Goal: Task Accomplishment & Management: Manage account settings

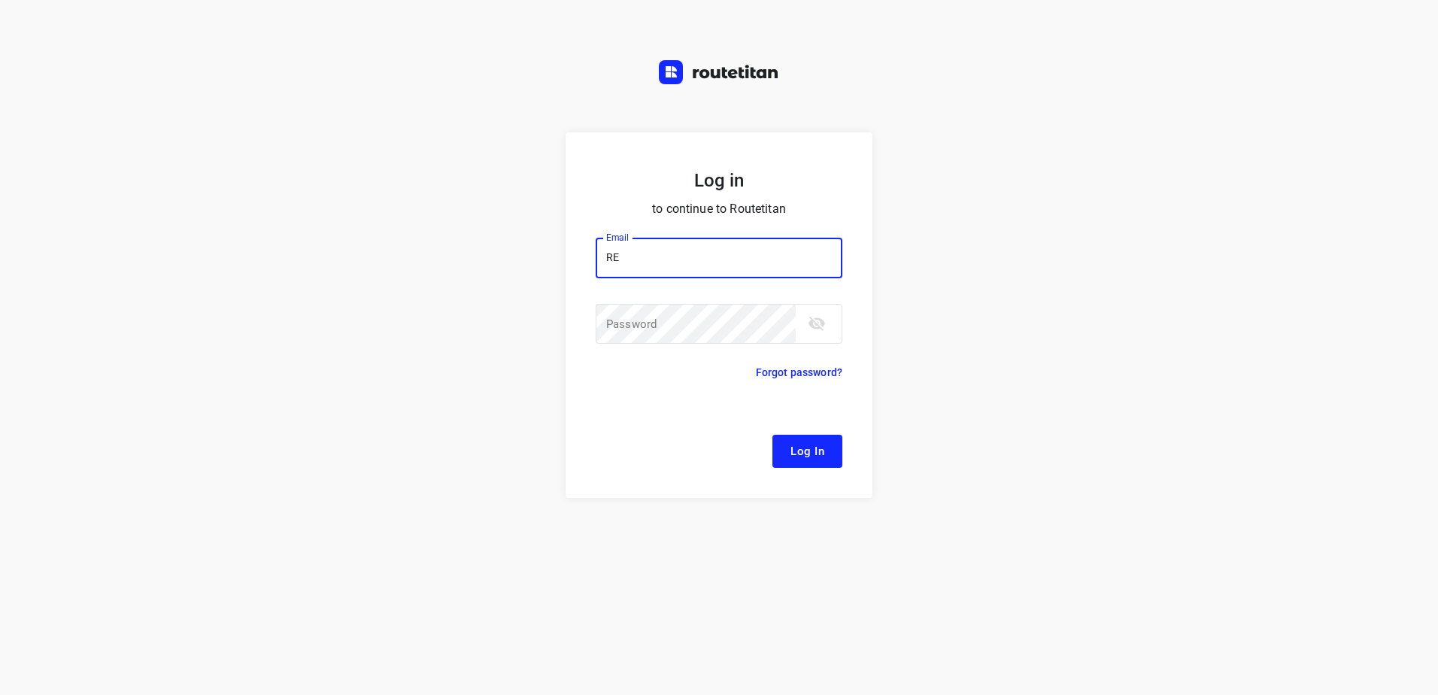
type input "R"
type input "[EMAIL_ADDRESS][DOMAIN_NAME]"
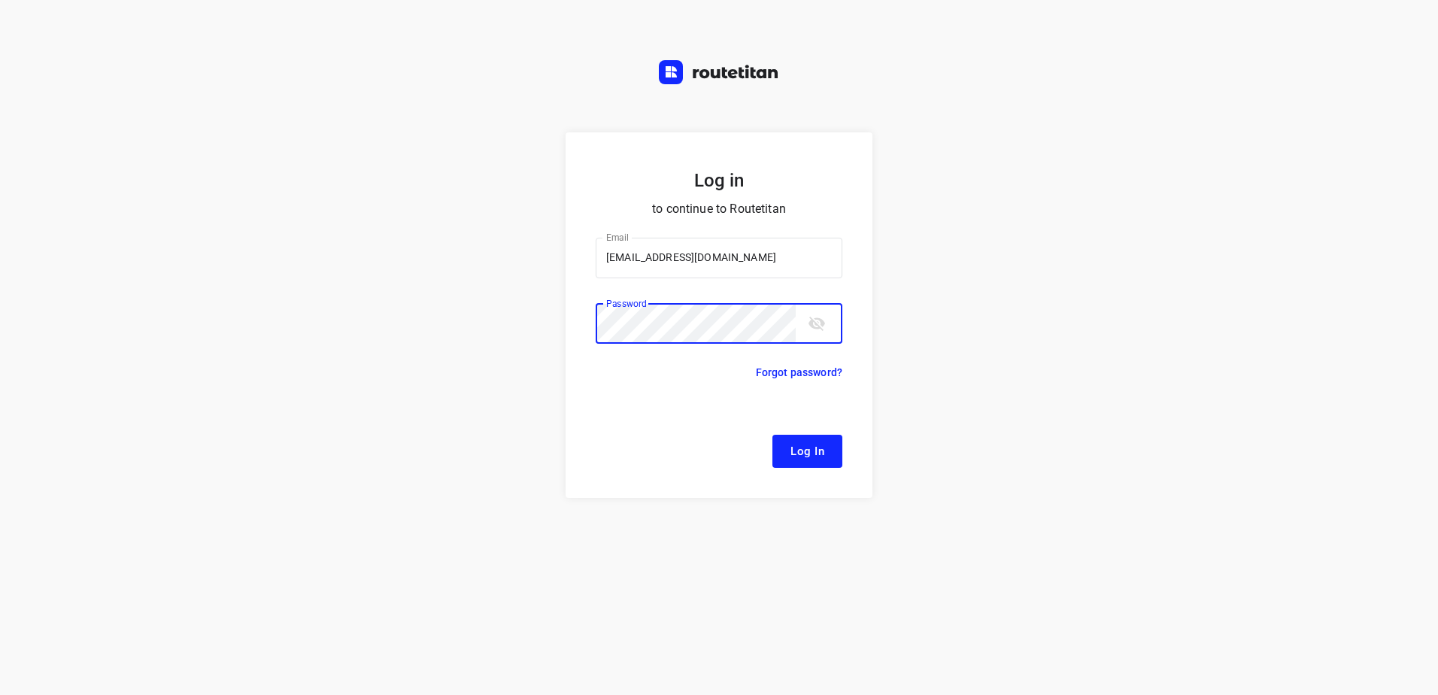
click at [772, 435] on button "Log In" at bounding box center [807, 451] width 70 height 33
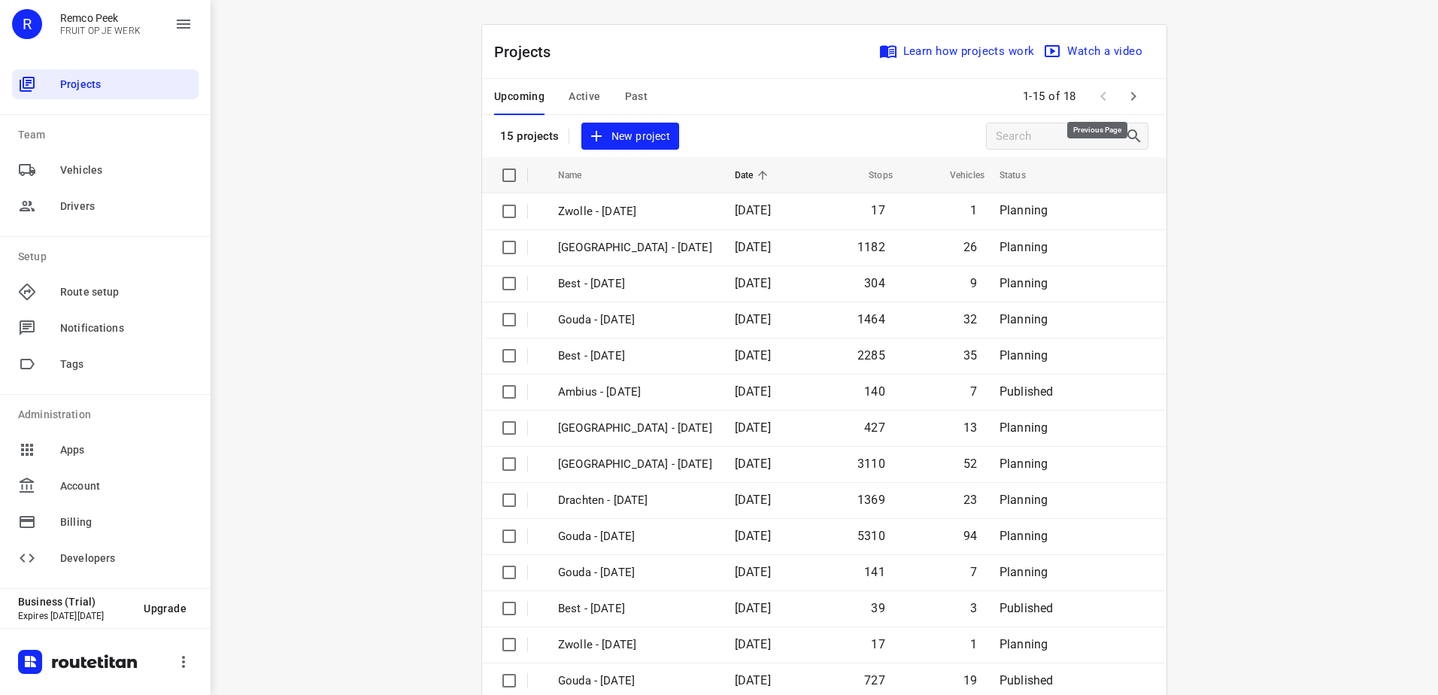
click at [1112, 95] on span at bounding box center [1103, 96] width 30 height 30
click at [1124, 95] on icon "button" at bounding box center [1133, 96] width 18 height 18
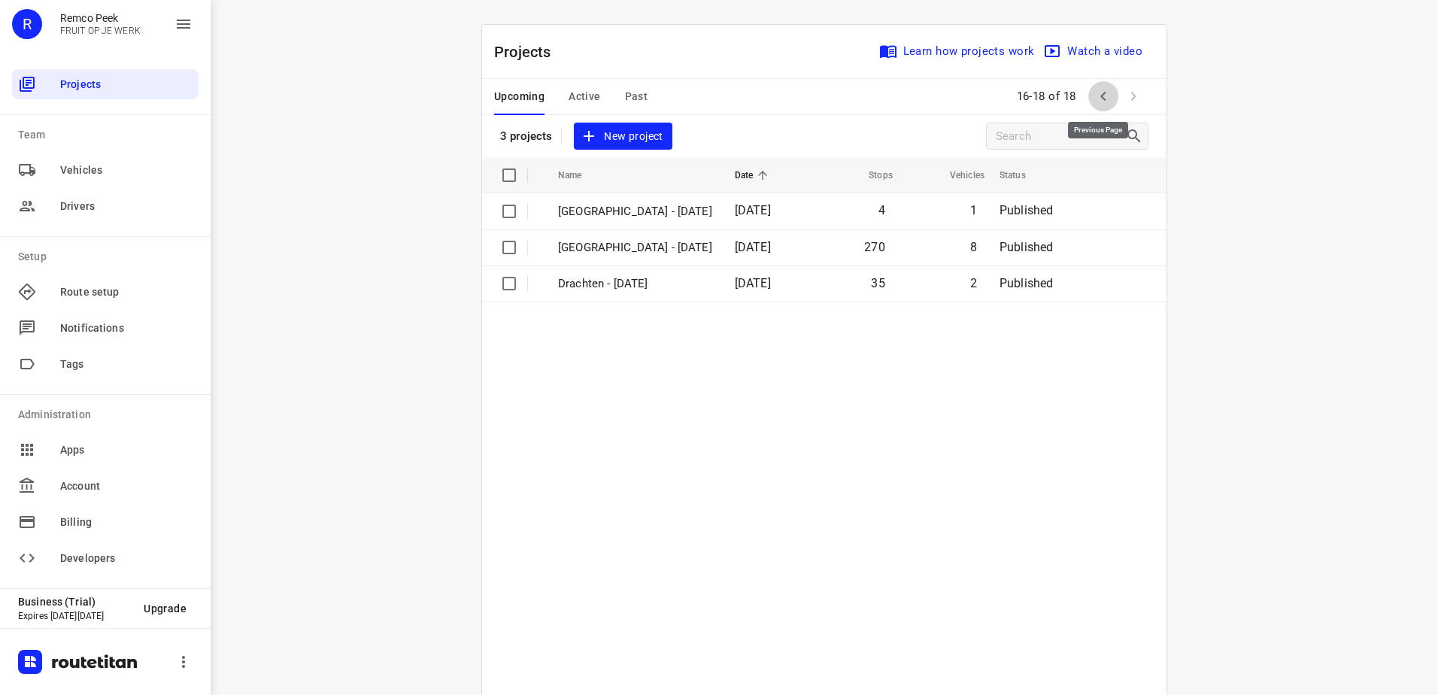
click at [1094, 101] on icon "button" at bounding box center [1103, 96] width 18 height 18
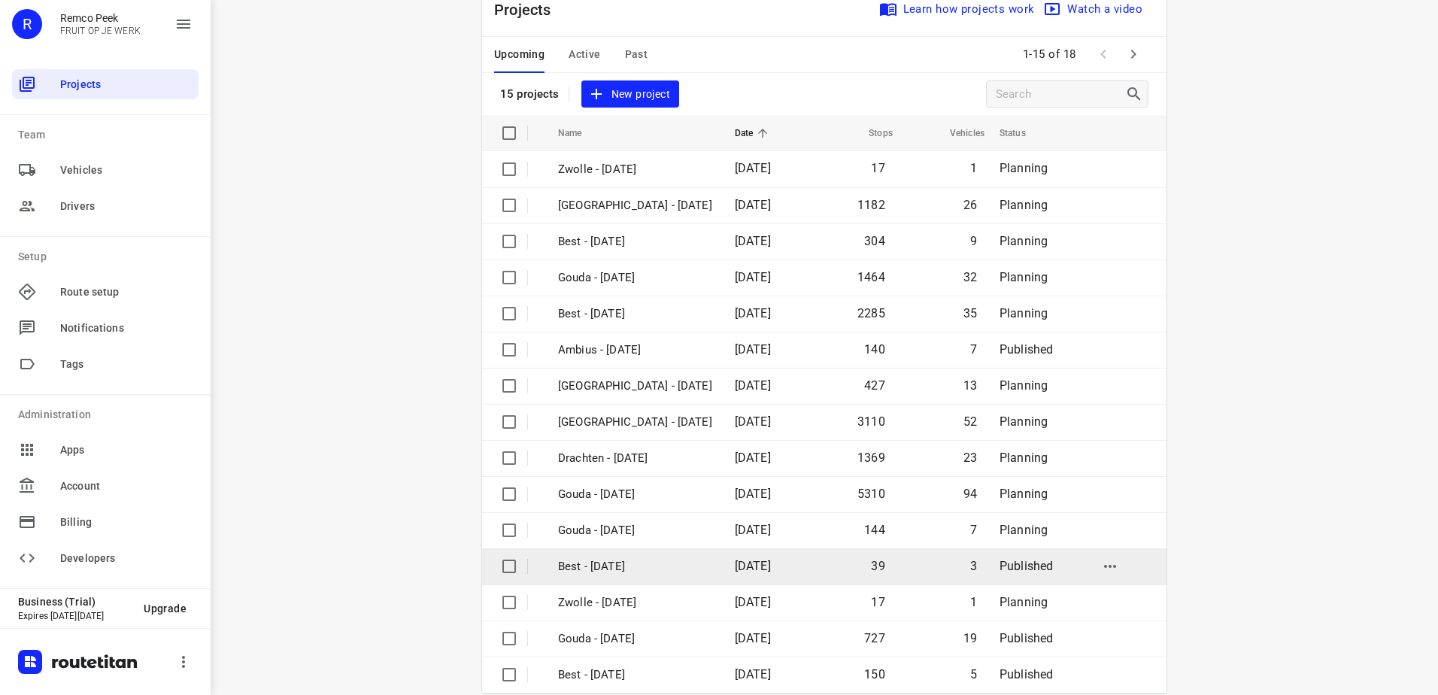
scroll to position [65, 0]
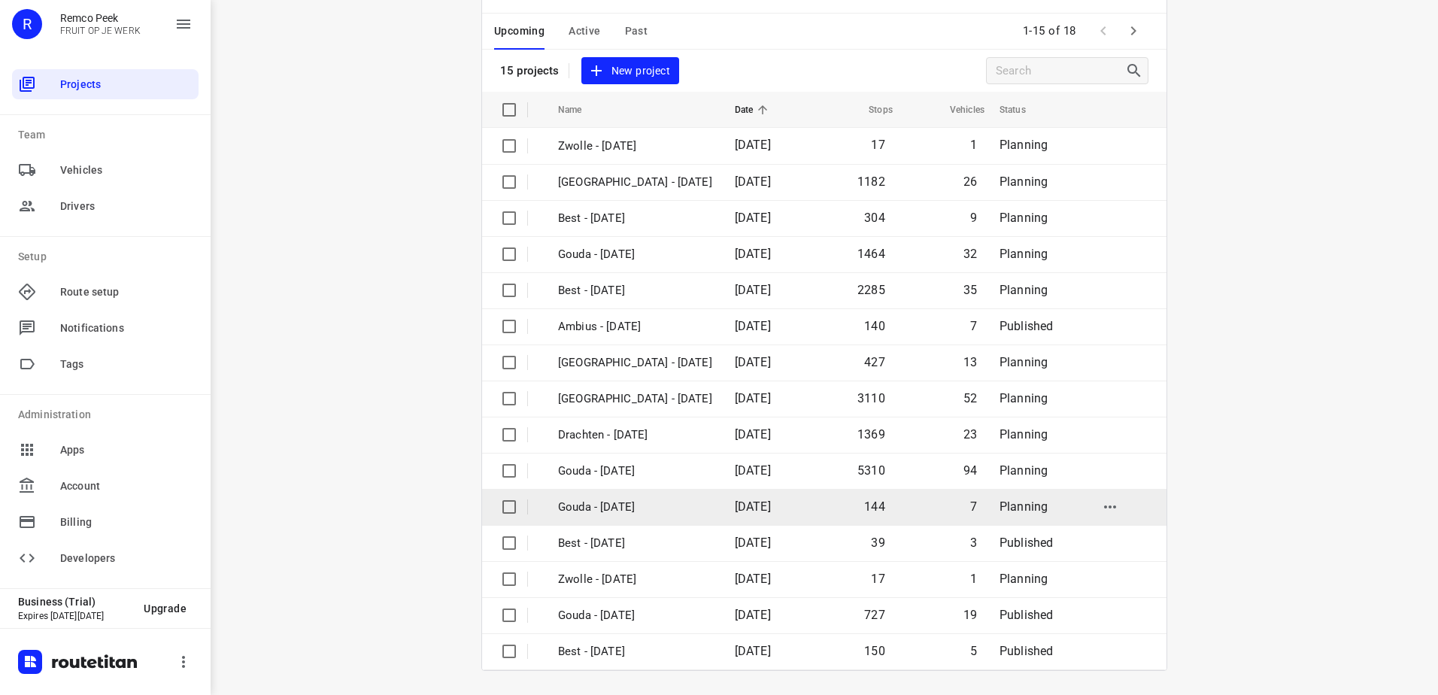
click at [735, 510] on span "[DATE]" at bounding box center [753, 506] width 36 height 14
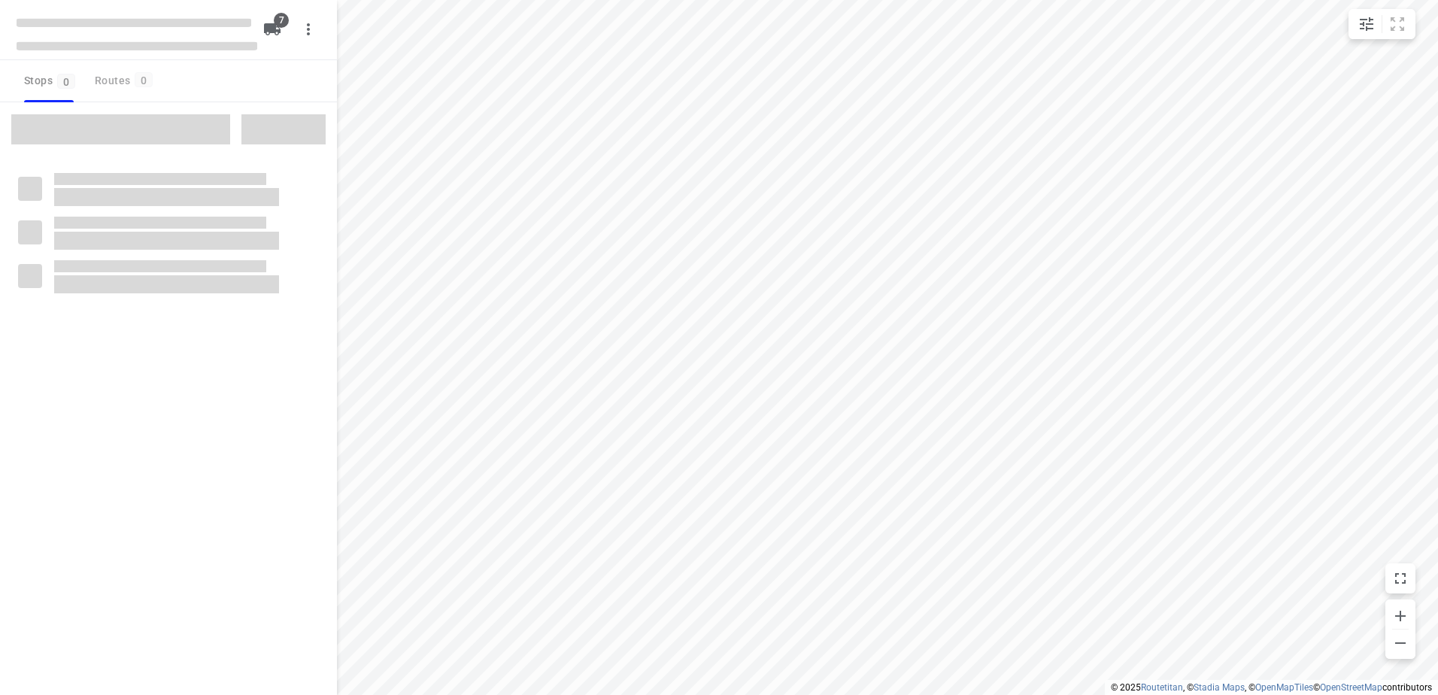
checkbox input "true"
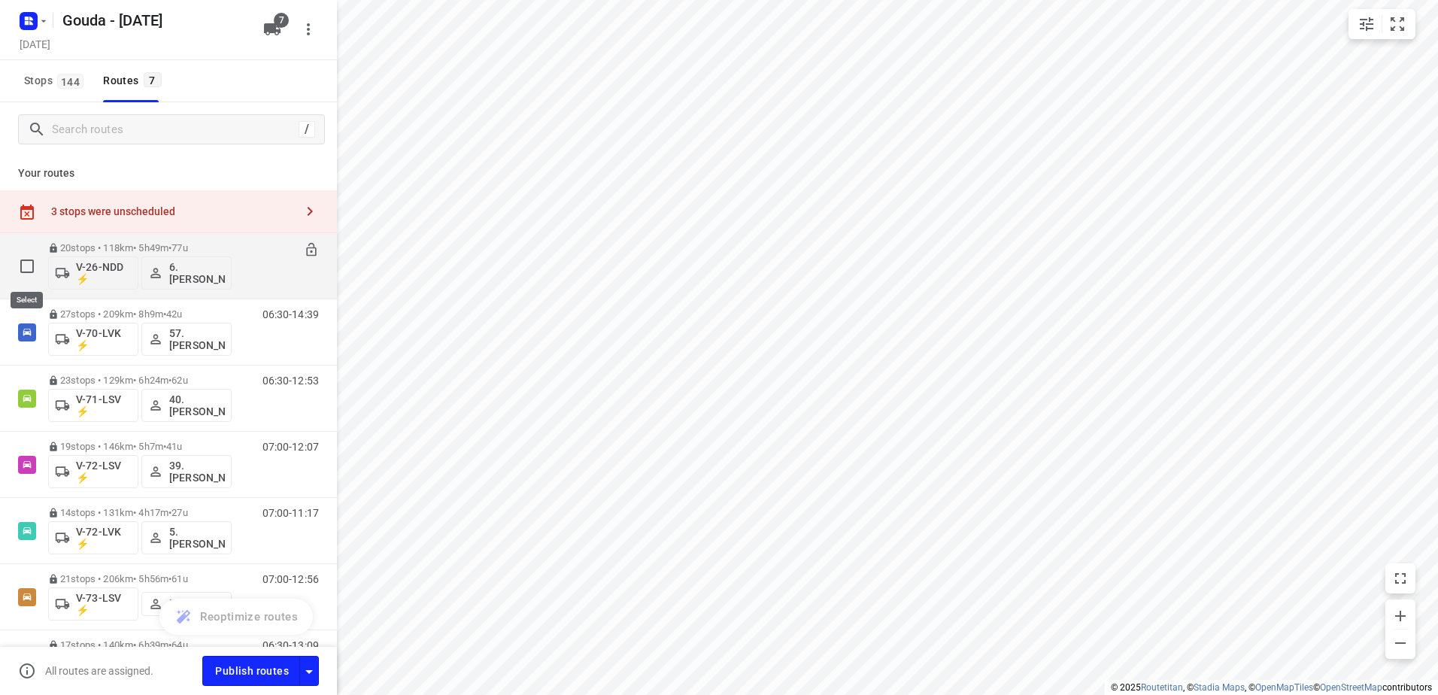
click at [26, 265] on input "checkbox" at bounding box center [27, 266] width 30 height 30
checkbox input "true"
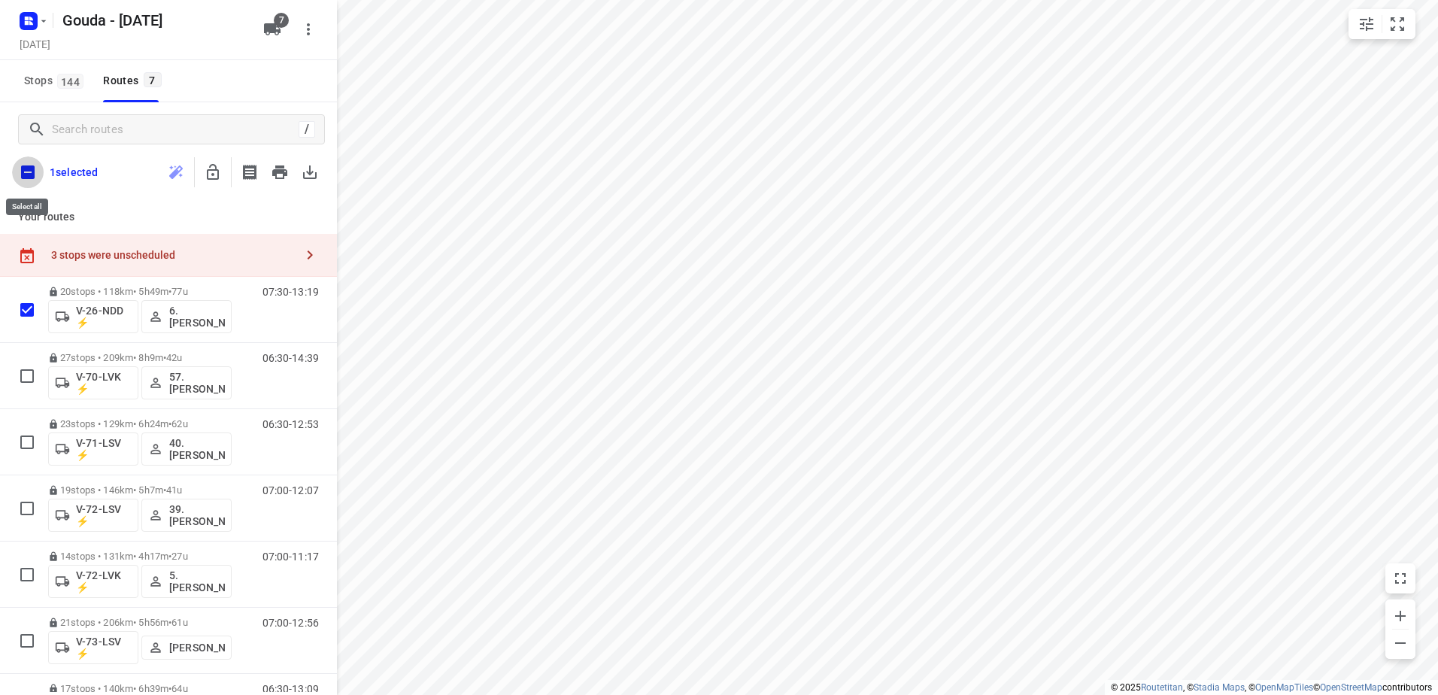
click at [28, 187] on input "checkbox" at bounding box center [28, 172] width 32 height 32
checkbox input "true"
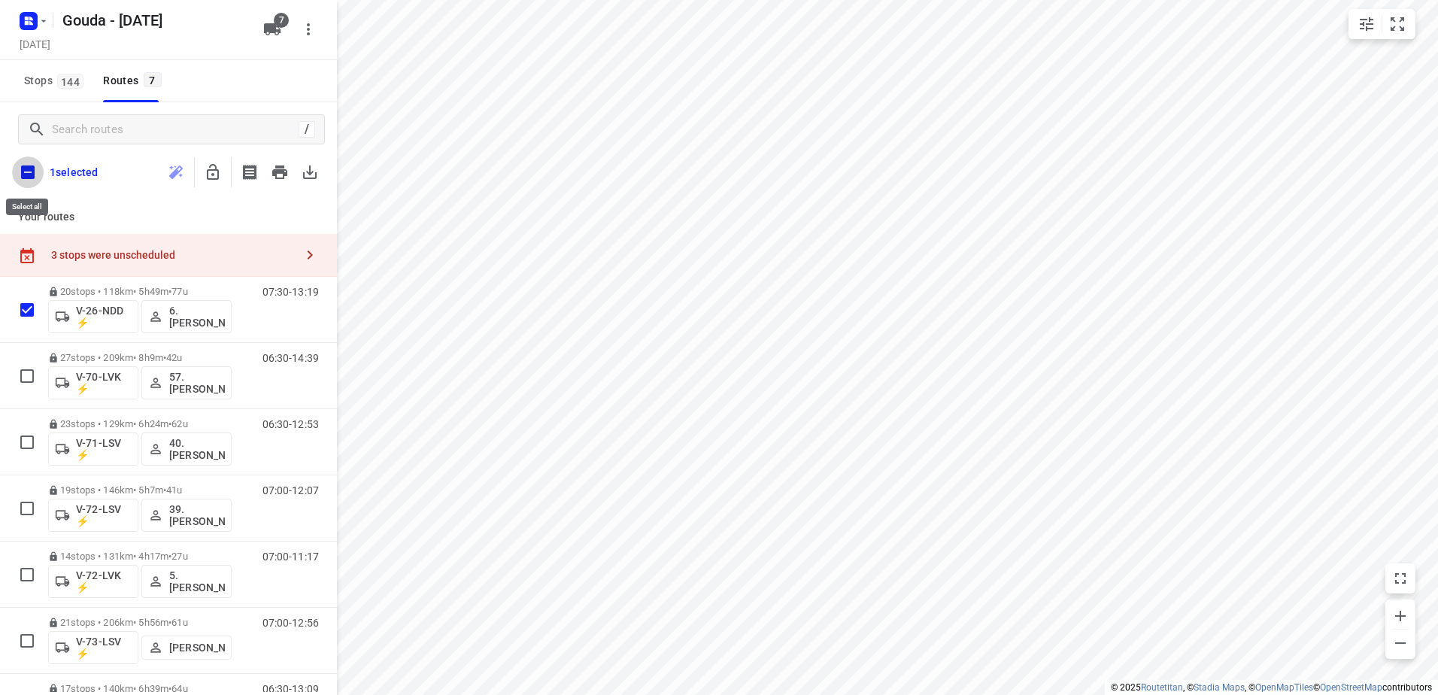
checkbox input "true"
click at [218, 177] on icon "button" at bounding box center [213, 172] width 12 height 16
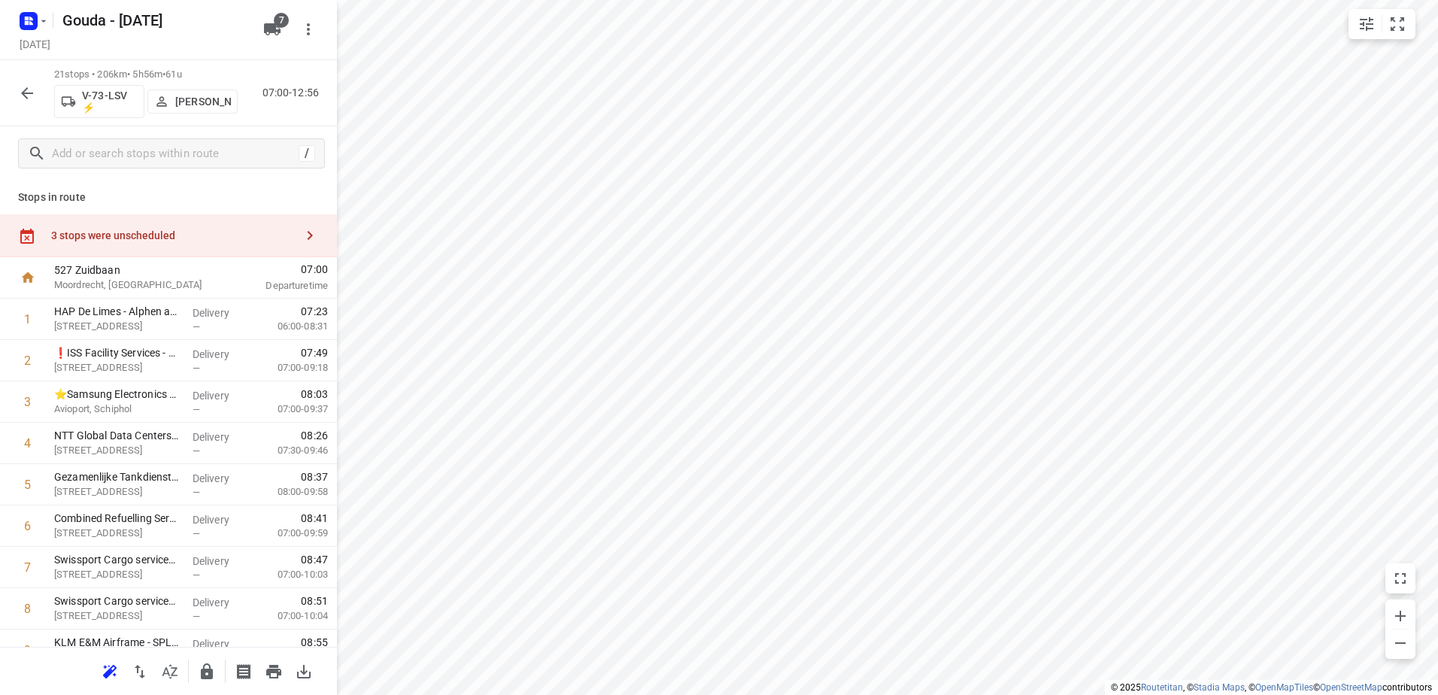
click at [206, 114] on button "[PERSON_NAME]" at bounding box center [192, 102] width 90 height 24
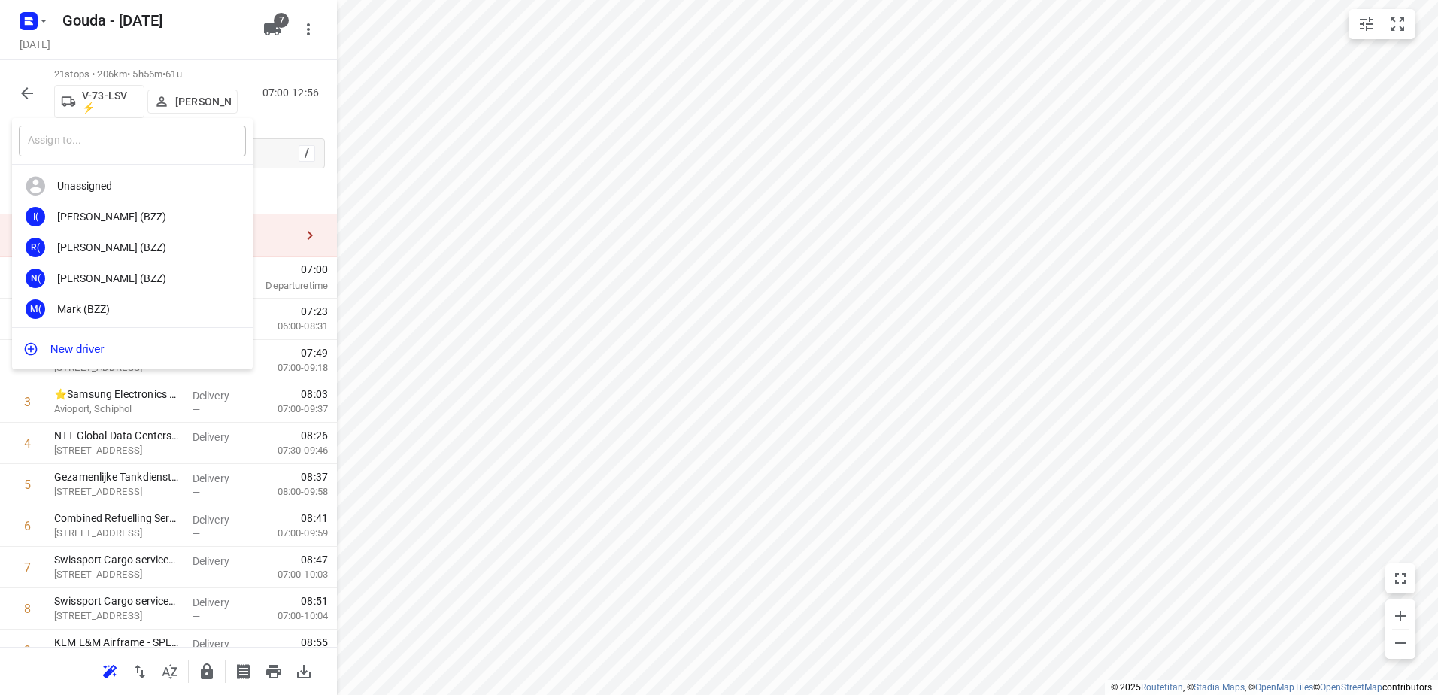
click at [141, 147] on input "text" at bounding box center [132, 141] width 227 height 31
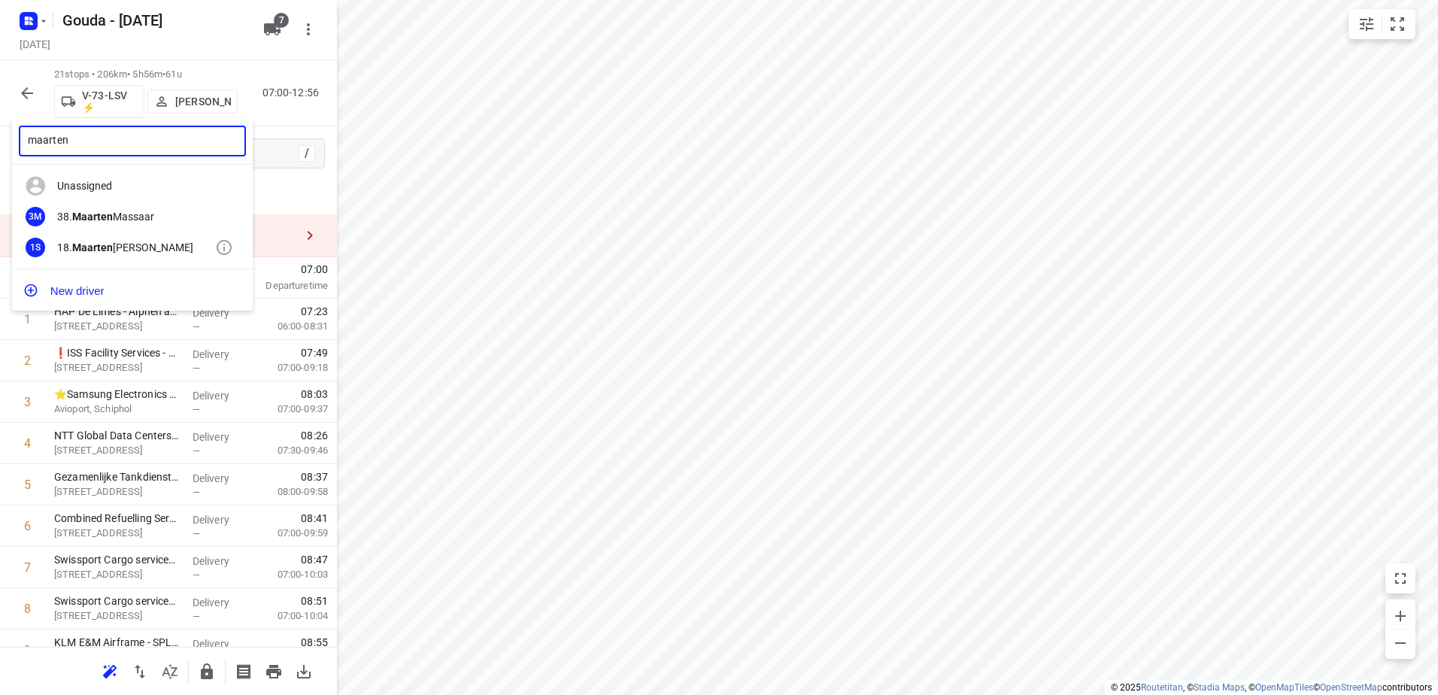
type input "maarten"
click at [150, 247] on div "18. [PERSON_NAME]" at bounding box center [136, 247] width 158 height 12
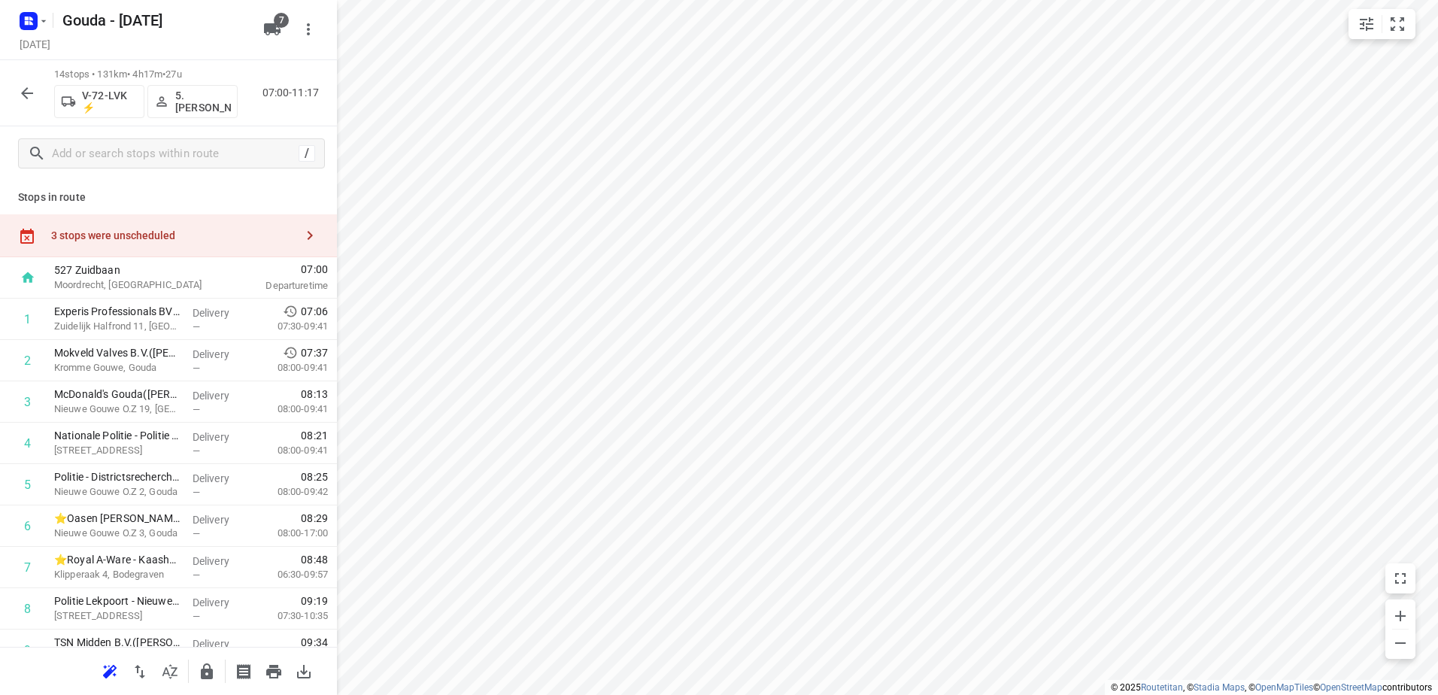
click at [235, 219] on div "3 stops were unscheduled" at bounding box center [168, 235] width 337 height 43
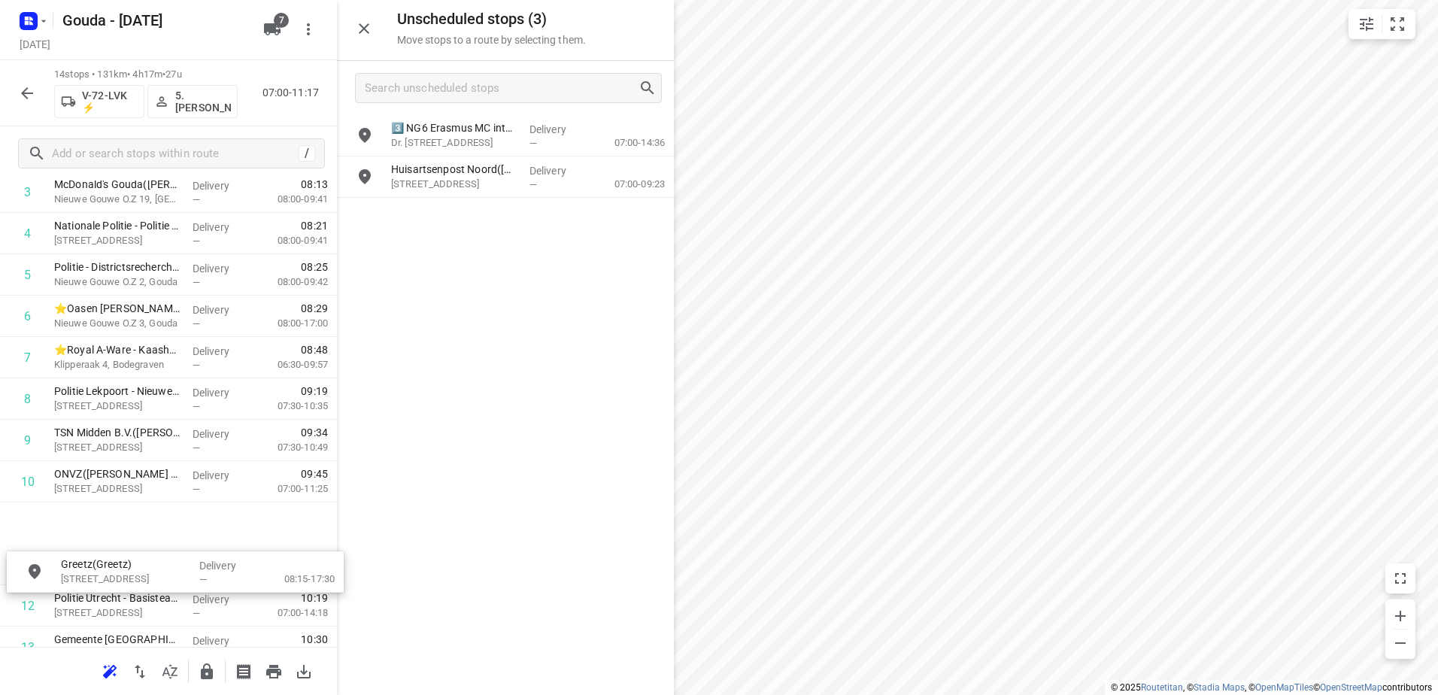
scroll to position [221, 0]
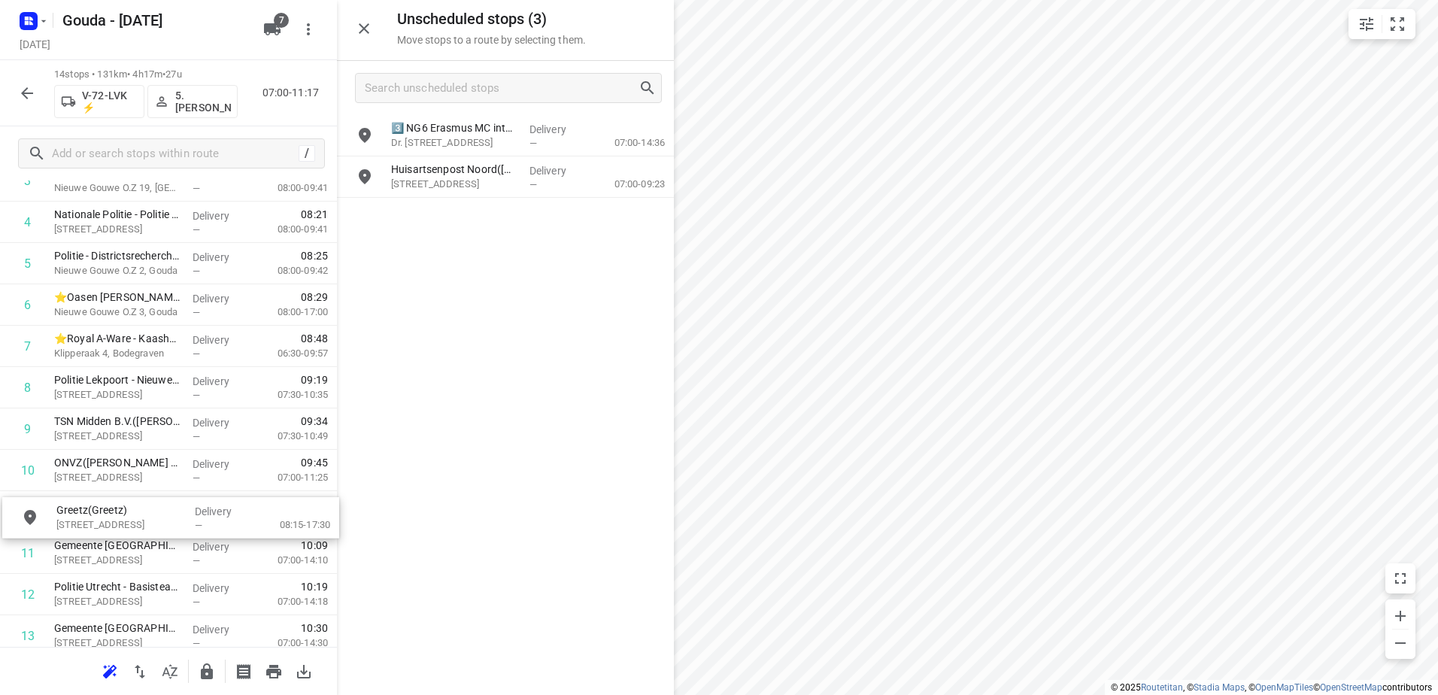
drag, startPoint x: 585, startPoint y: 223, endPoint x: 261, endPoint y: 521, distance: 440.2
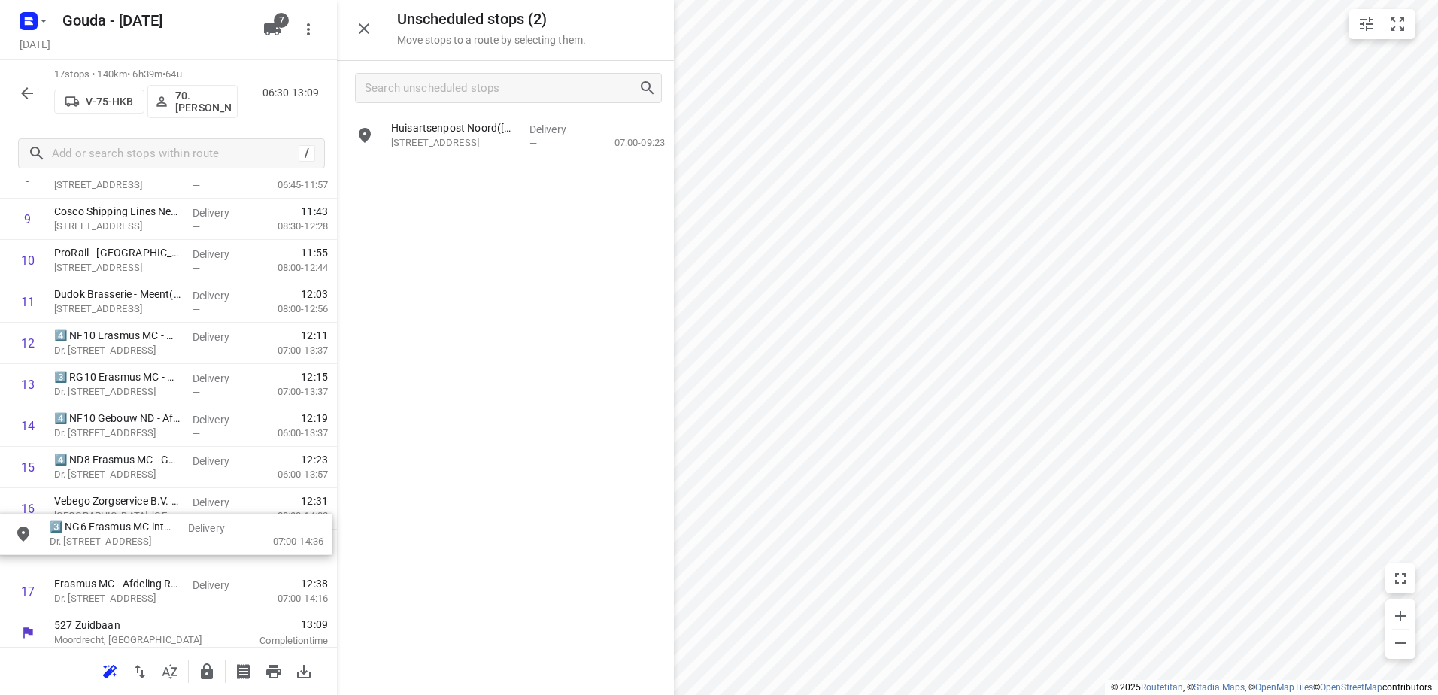
scroll to position [438, 0]
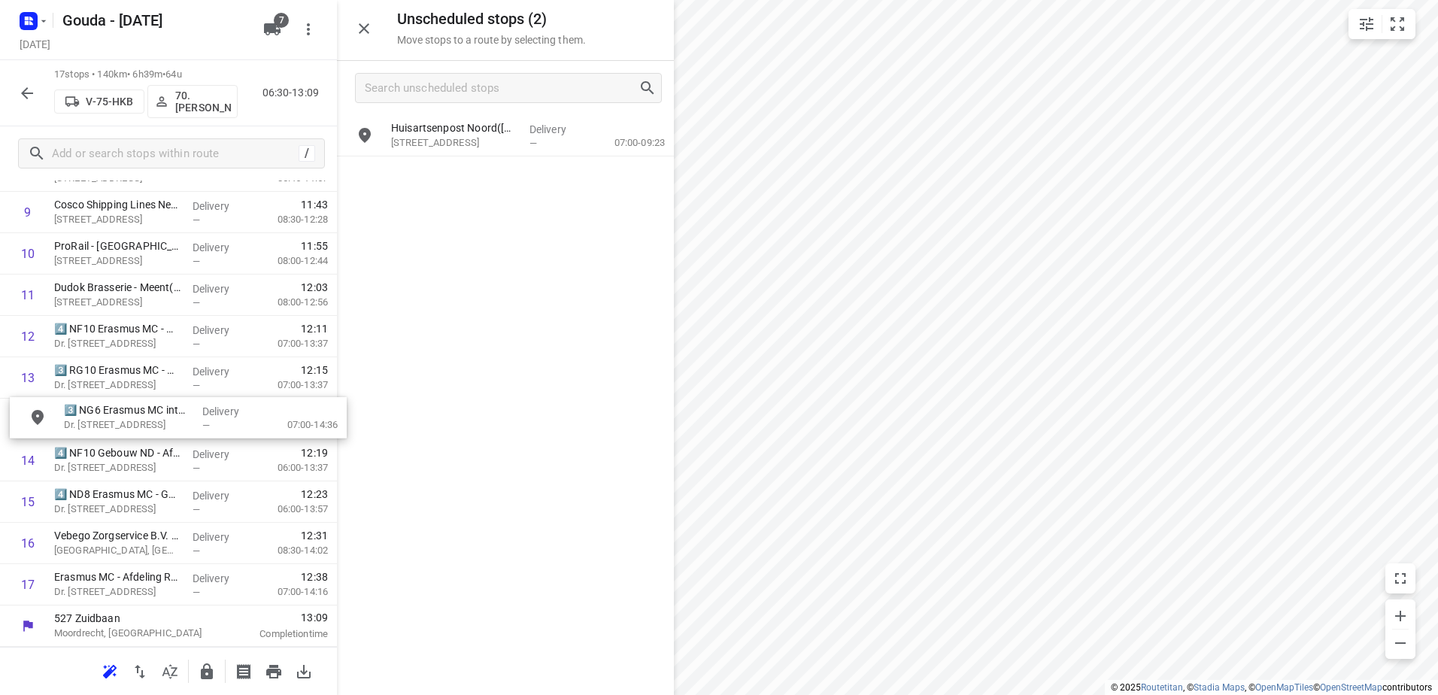
drag, startPoint x: 521, startPoint y: 128, endPoint x: 190, endPoint y: 414, distance: 437.3
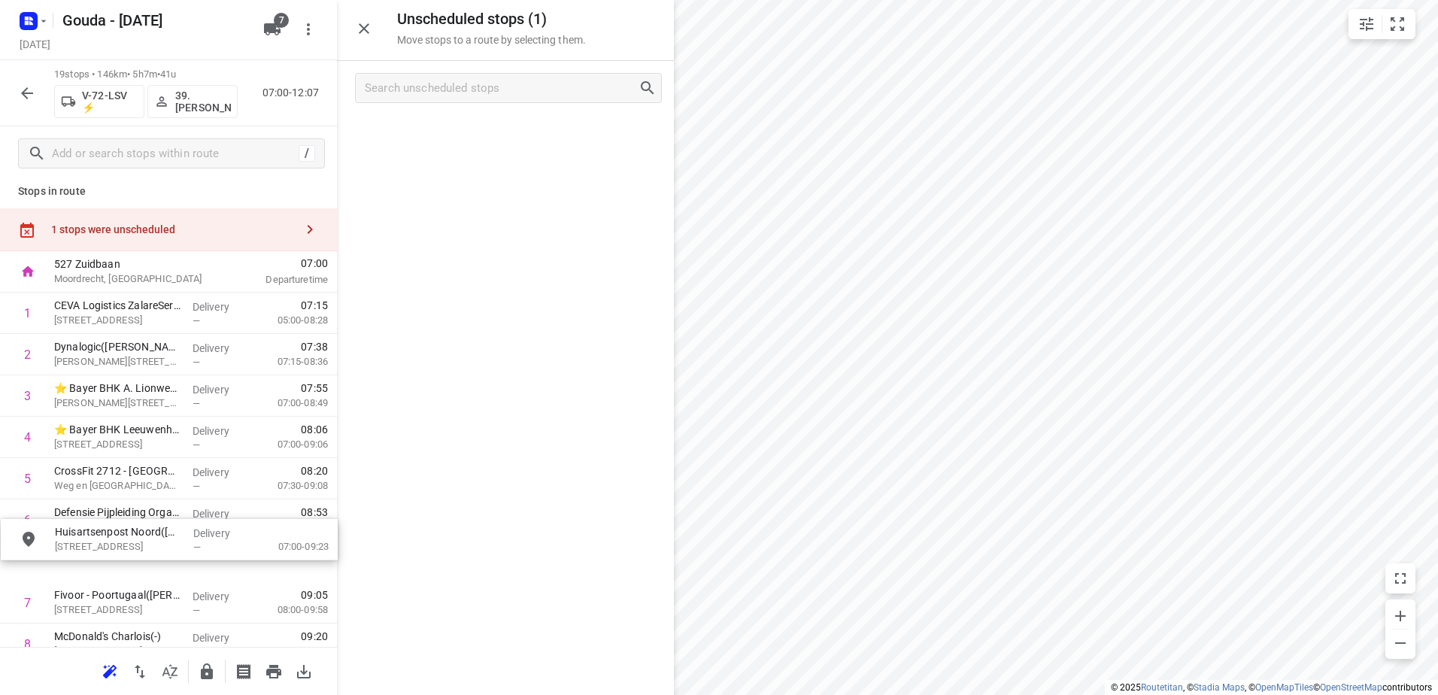
scroll to position [14, 0]
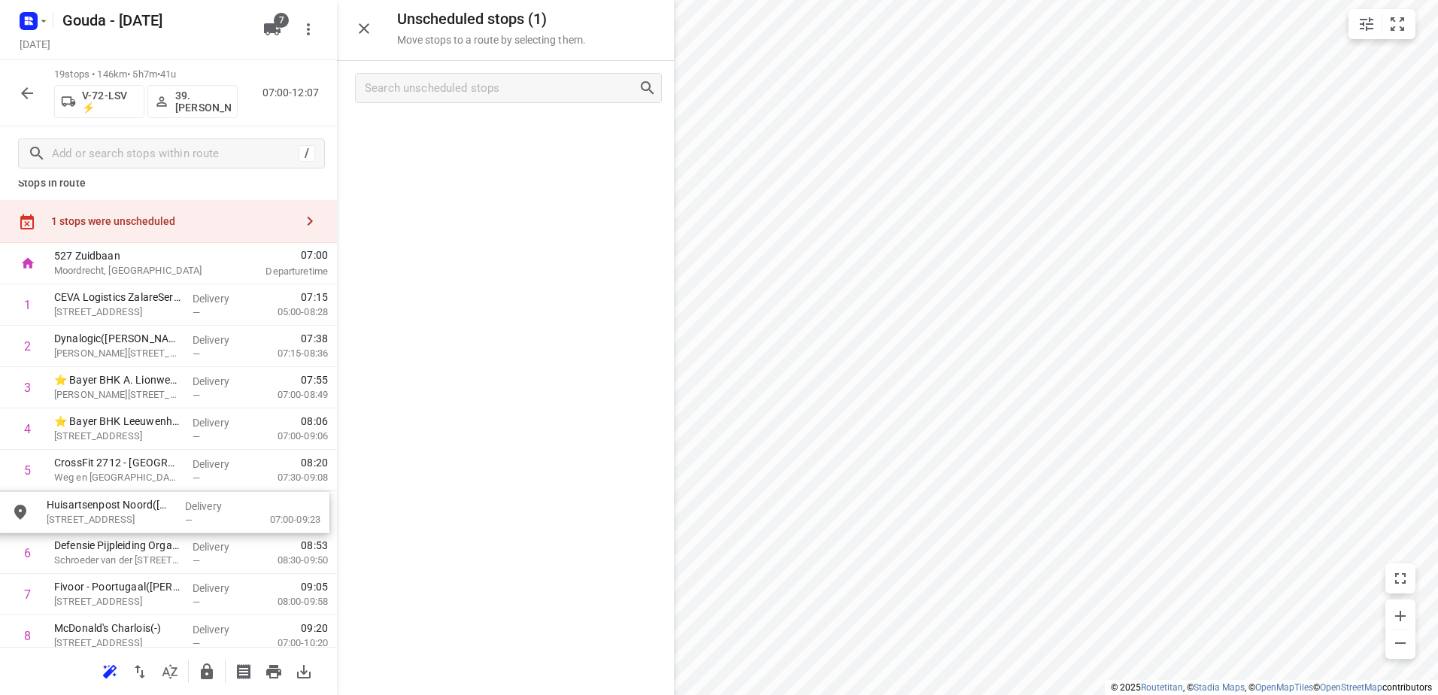
drag, startPoint x: 474, startPoint y: 131, endPoint x: 117, endPoint y: 523, distance: 530.3
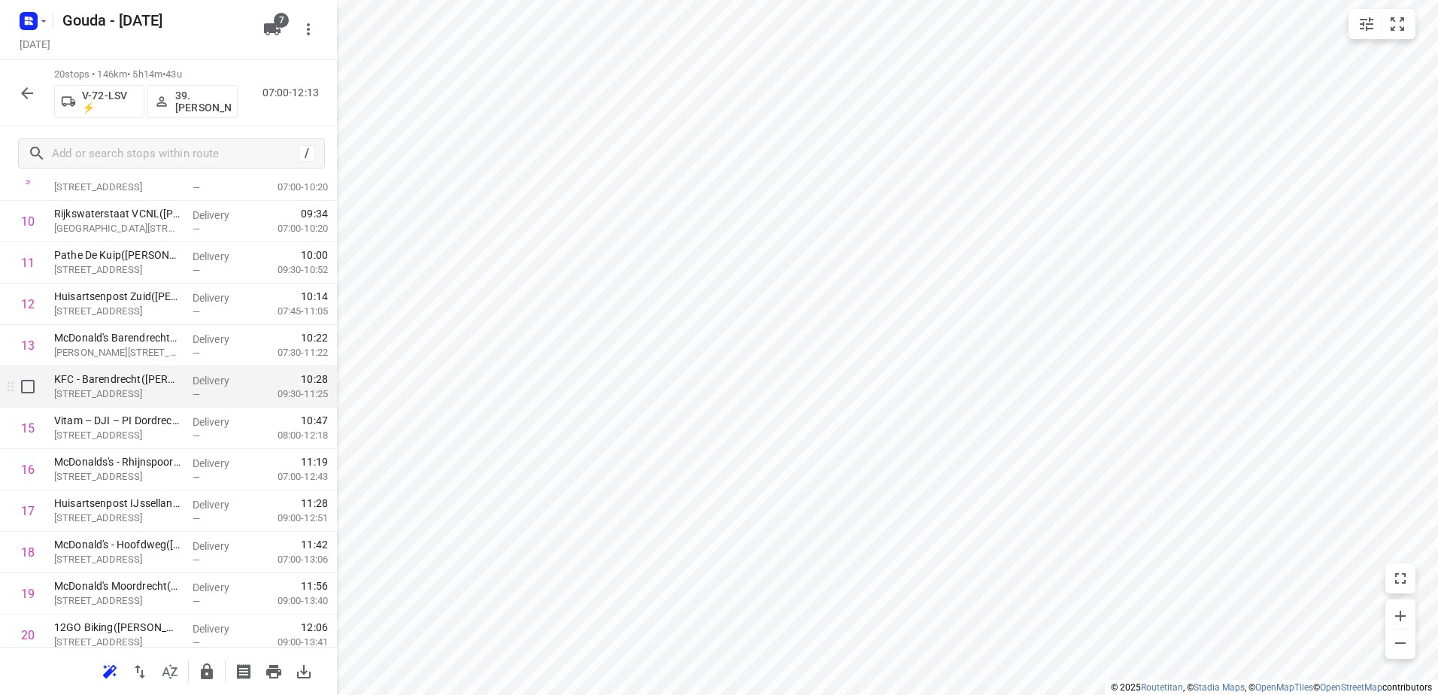
scroll to position [478, 0]
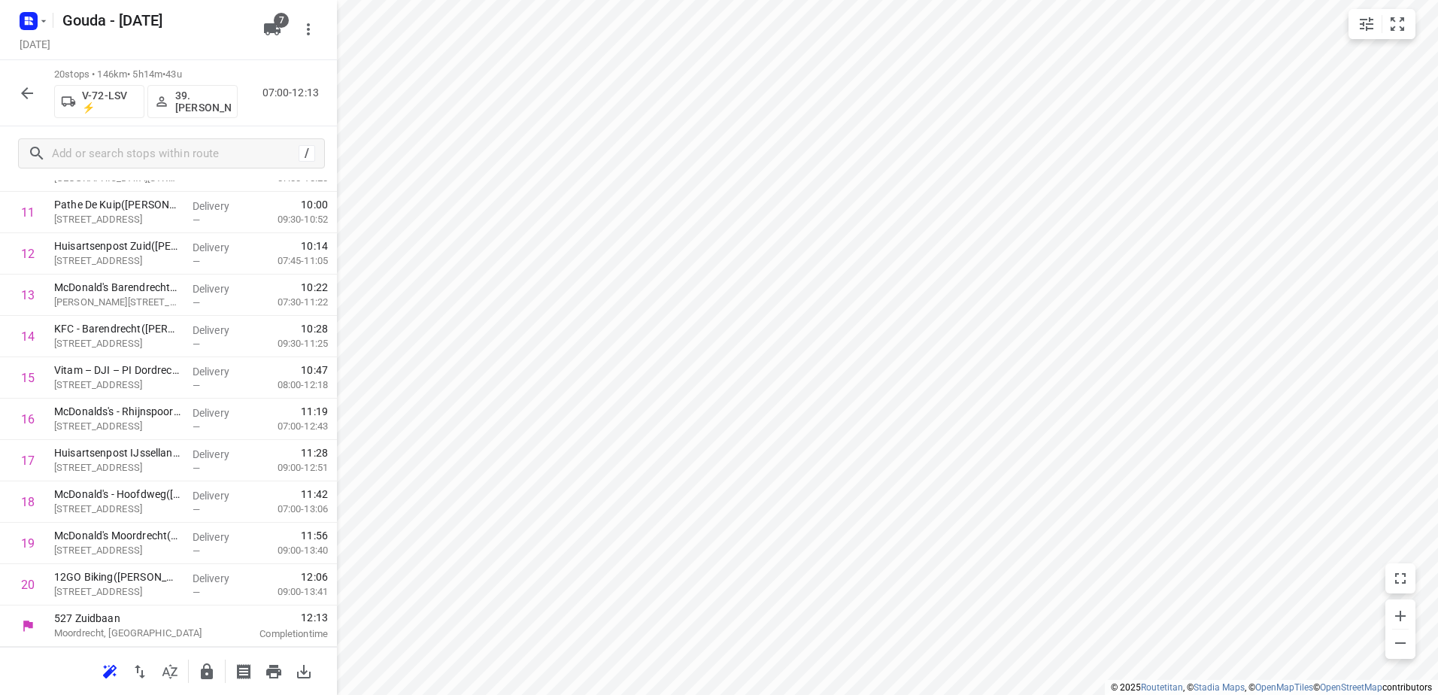
click at [22, 90] on icon "button" at bounding box center [27, 93] width 18 height 18
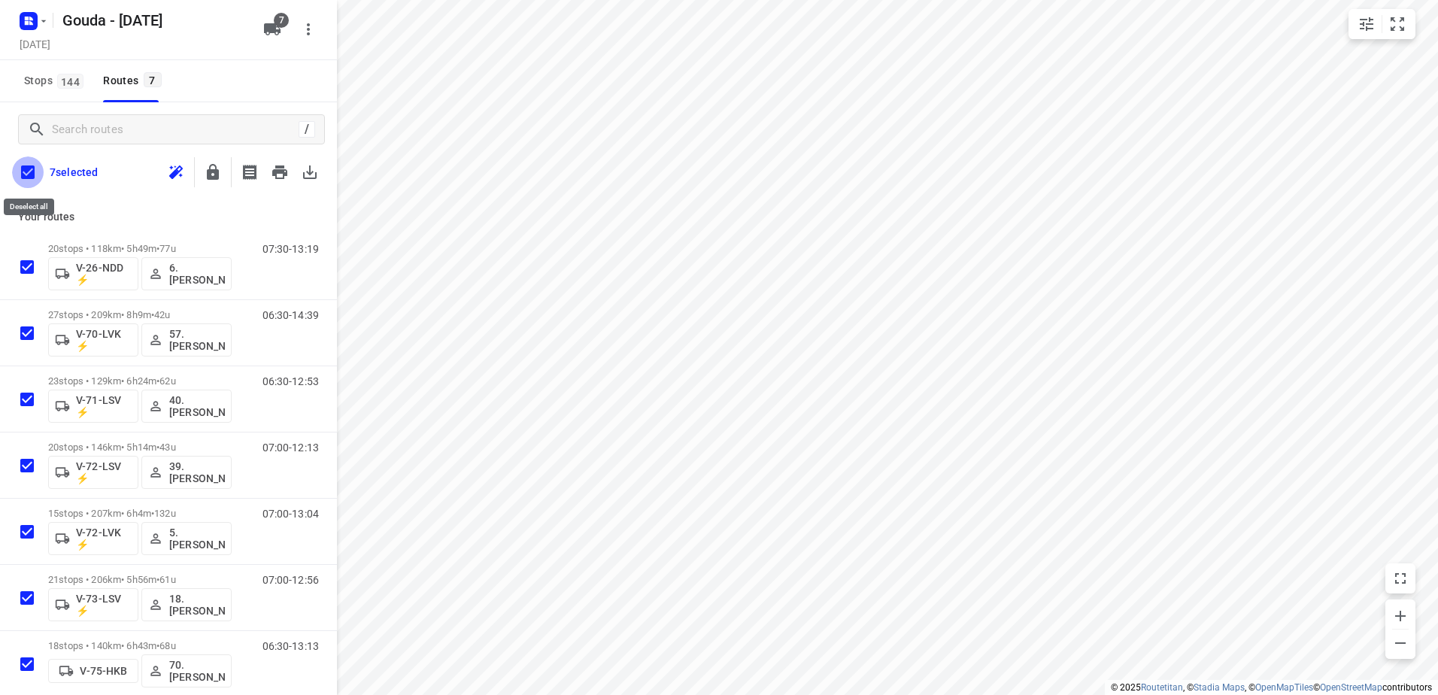
click at [22, 183] on input "checkbox" at bounding box center [28, 172] width 32 height 32
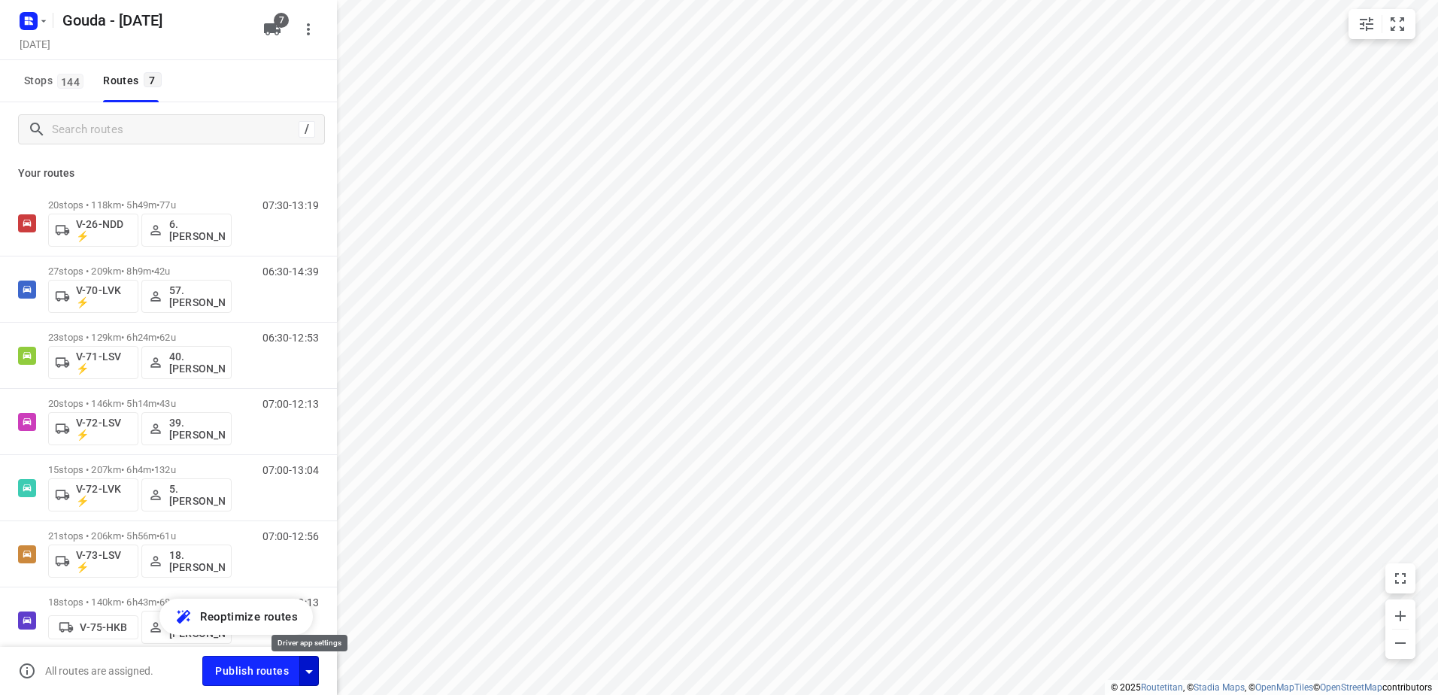
click at [308, 672] on icon "button" at bounding box center [309, 672] width 8 height 4
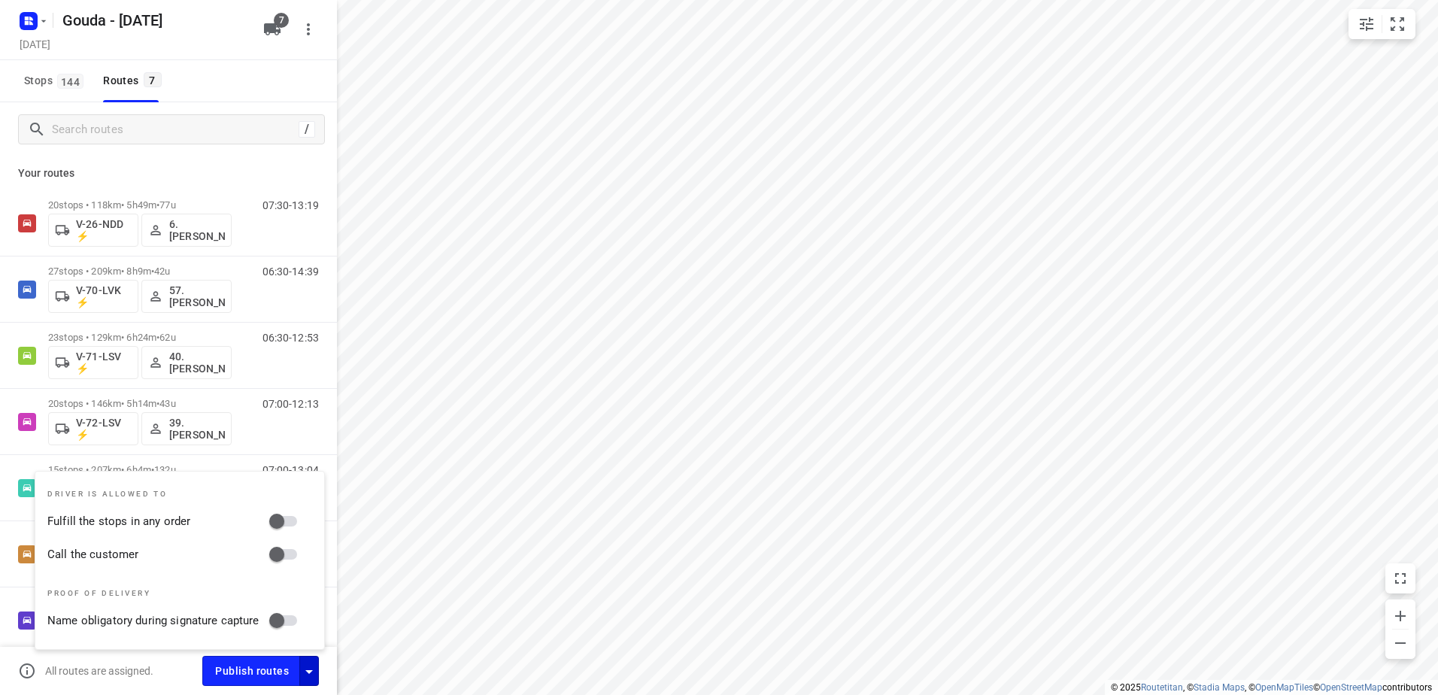
click at [278, 518] on input "Fulfill the stops in any order" at bounding box center [277, 521] width 86 height 29
checkbox input "true"
click at [266, 552] on input "Call the customer" at bounding box center [277, 554] width 86 height 29
checkbox input "true"
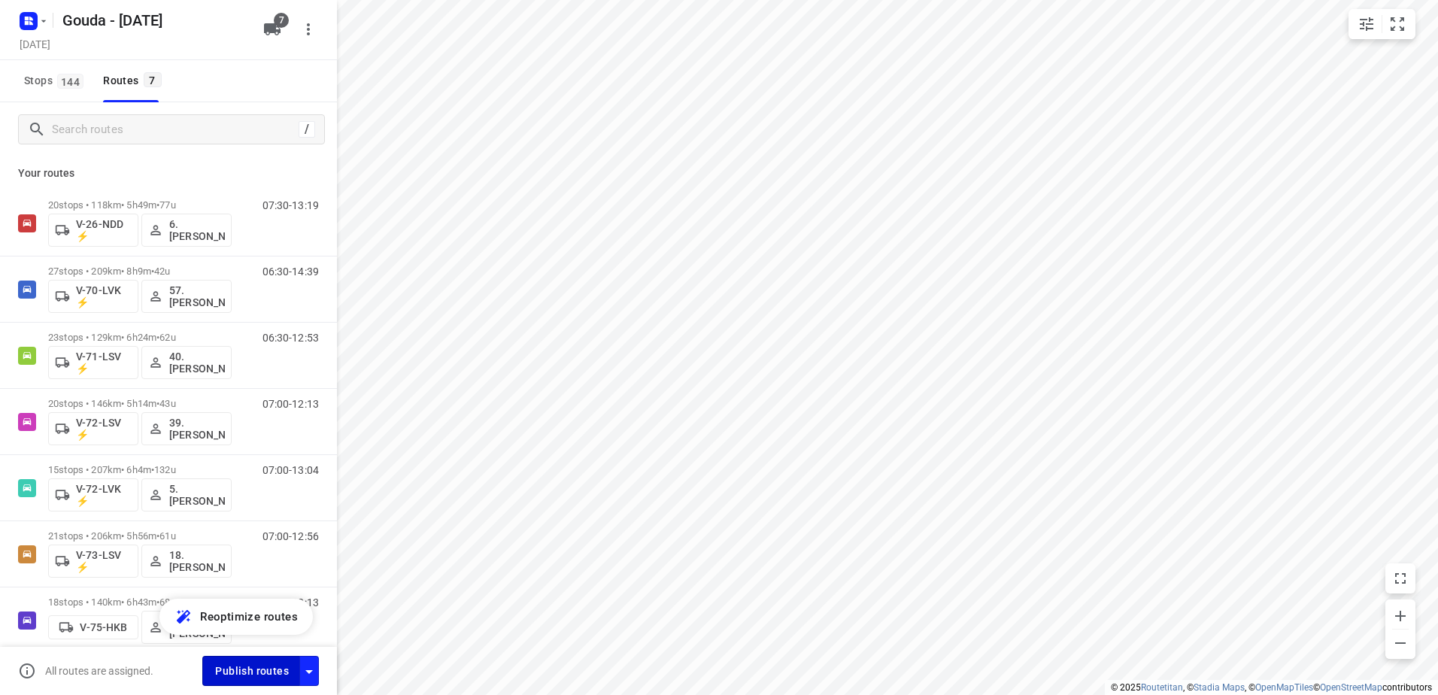
click at [239, 671] on span "Publish routes" at bounding box center [252, 671] width 74 height 19
